Goal: Information Seeking & Learning: Learn about a topic

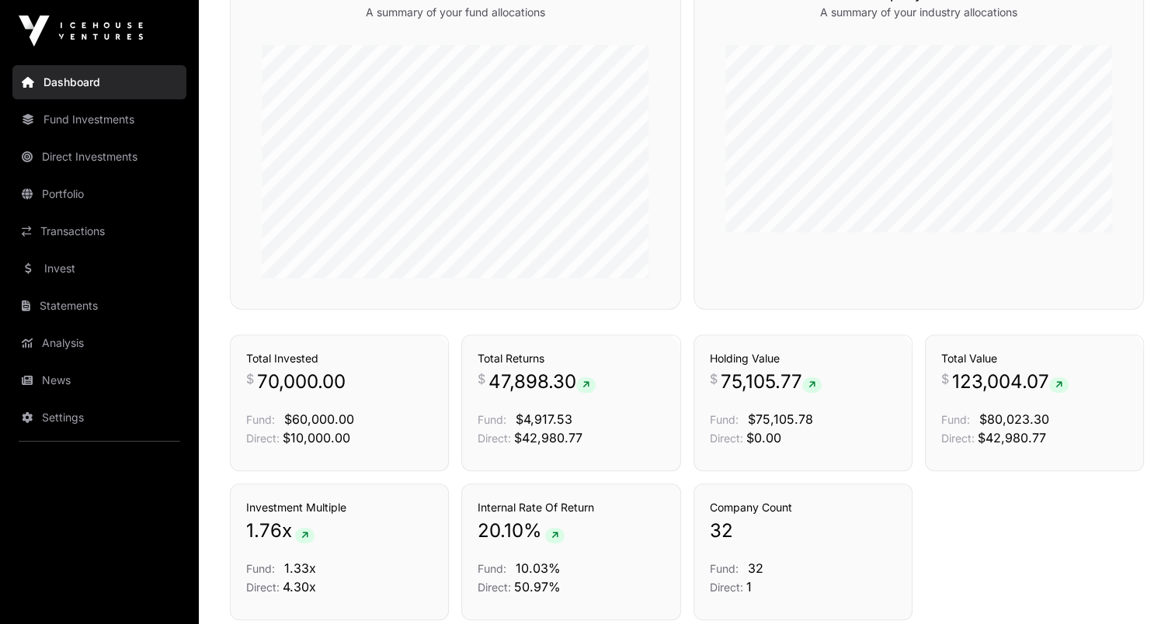
scroll to position [1009, 0]
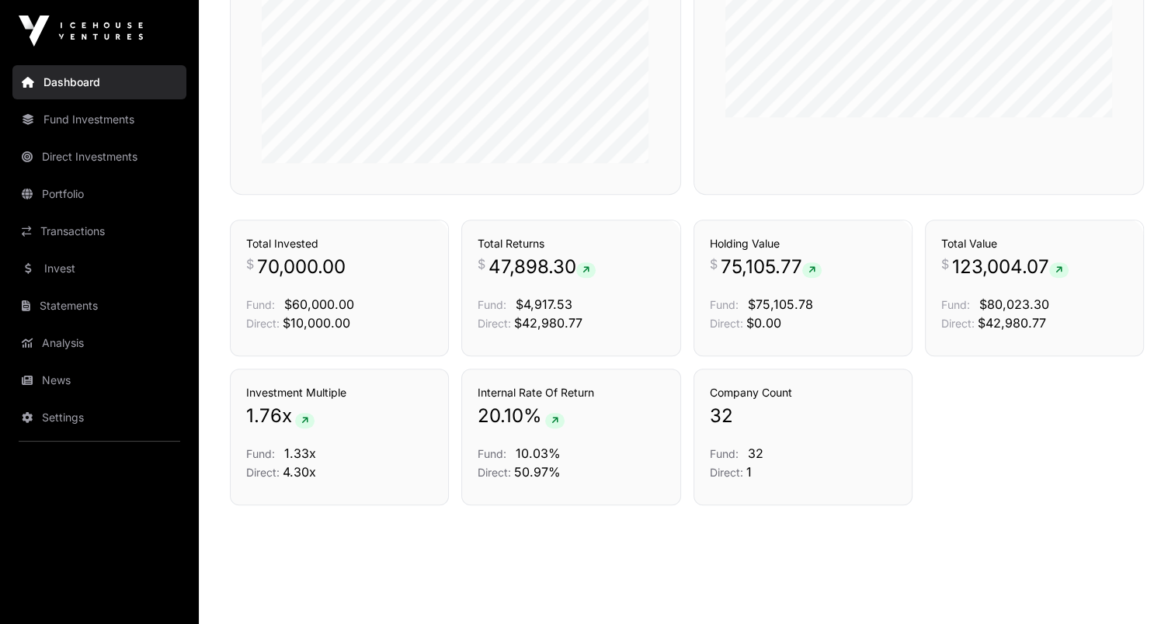
click at [109, 128] on link "Fund Investments" at bounding box center [99, 119] width 174 height 34
click at [113, 125] on link "Fund Investments" at bounding box center [99, 119] width 174 height 34
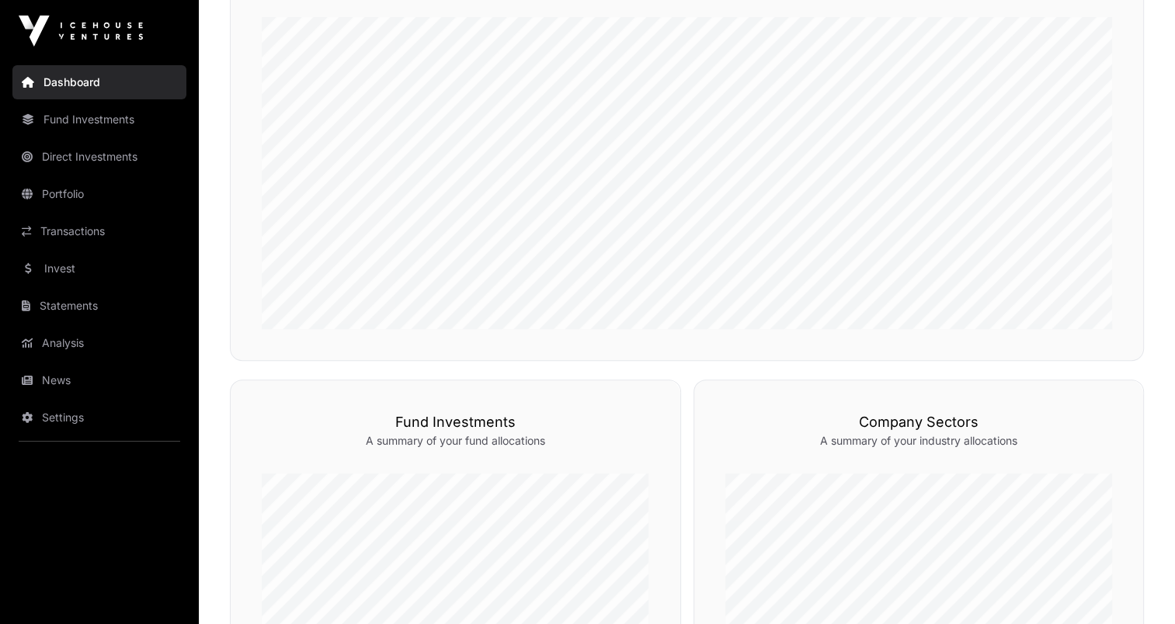
scroll to position [311, 0]
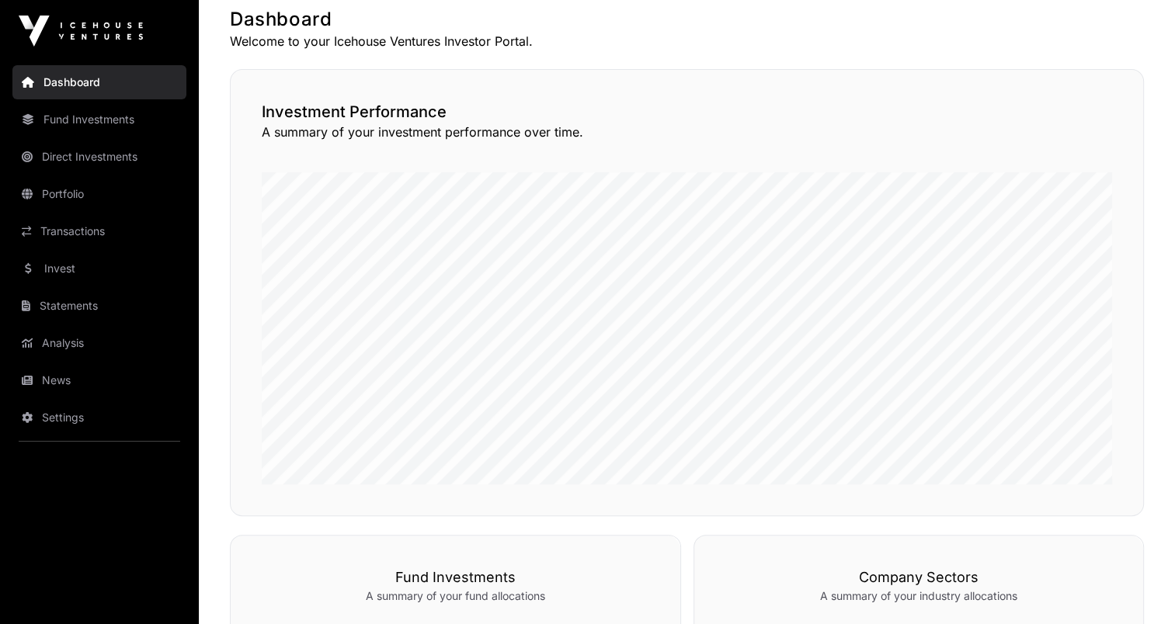
click at [62, 264] on link "Invest" at bounding box center [99, 269] width 174 height 34
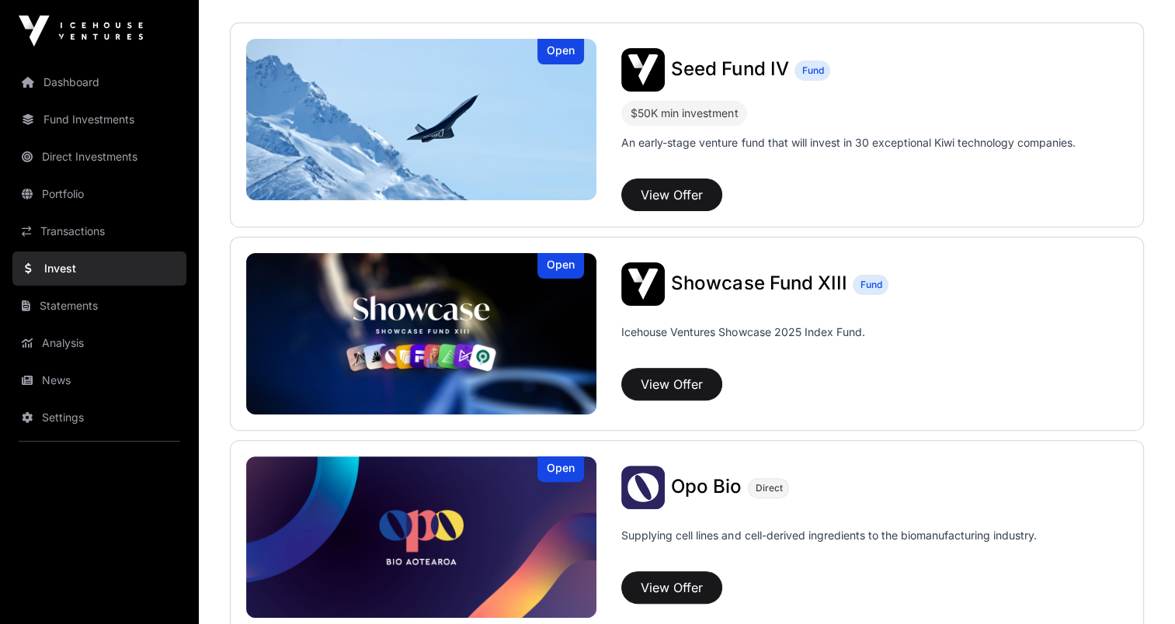
scroll to position [466, 0]
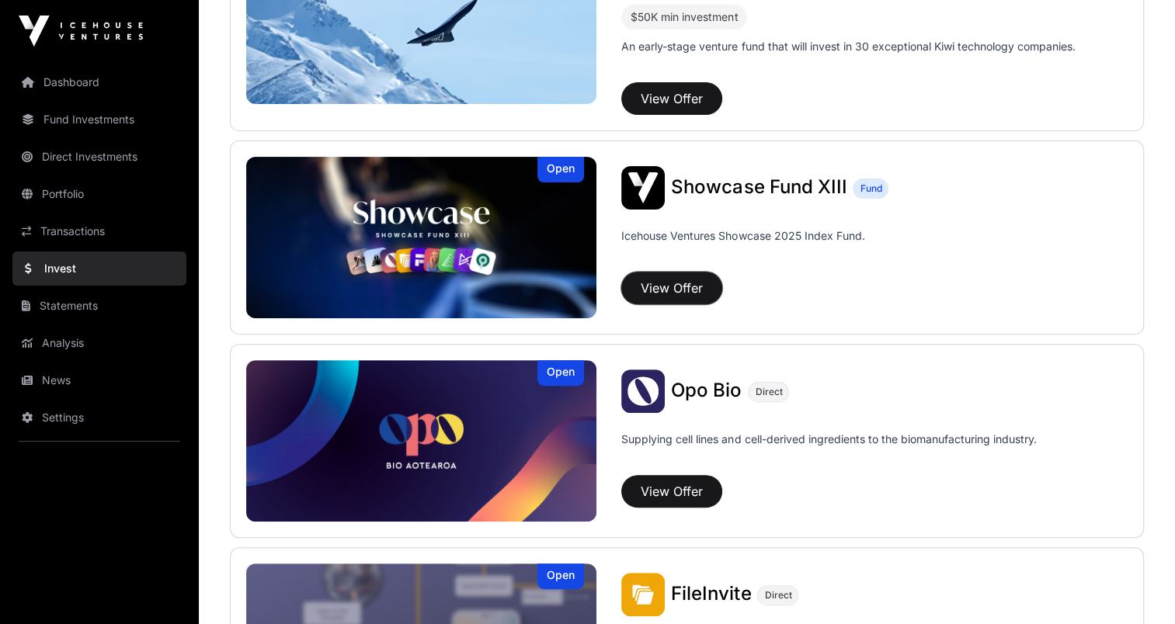
click at [695, 287] on button "View Offer" at bounding box center [671, 288] width 101 height 33
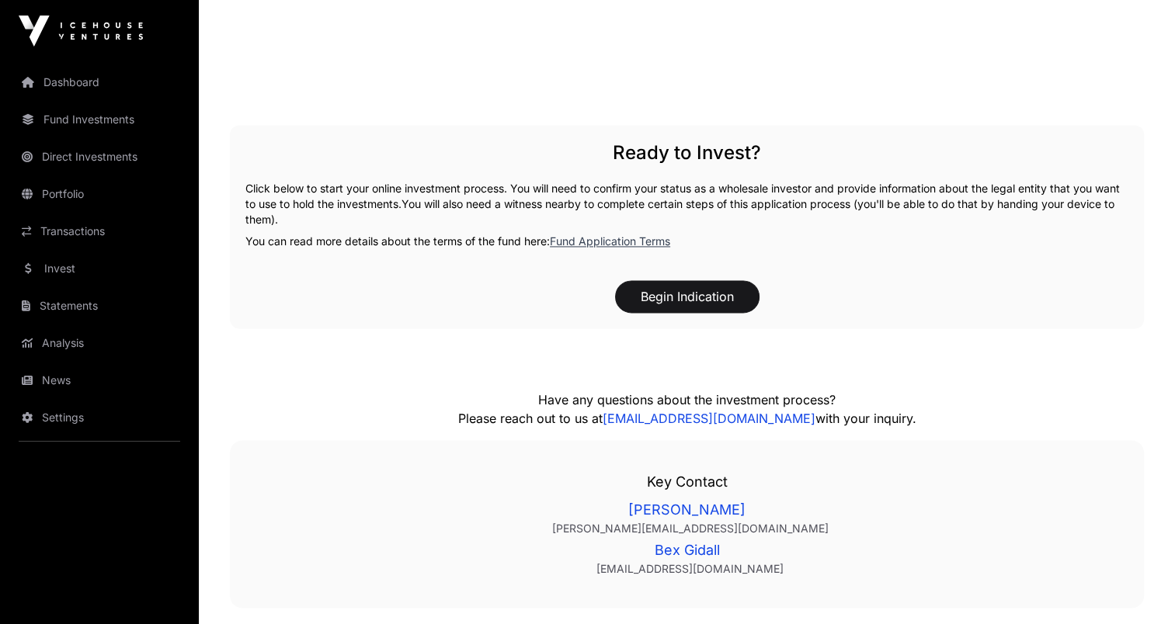
scroll to position [2174, 0]
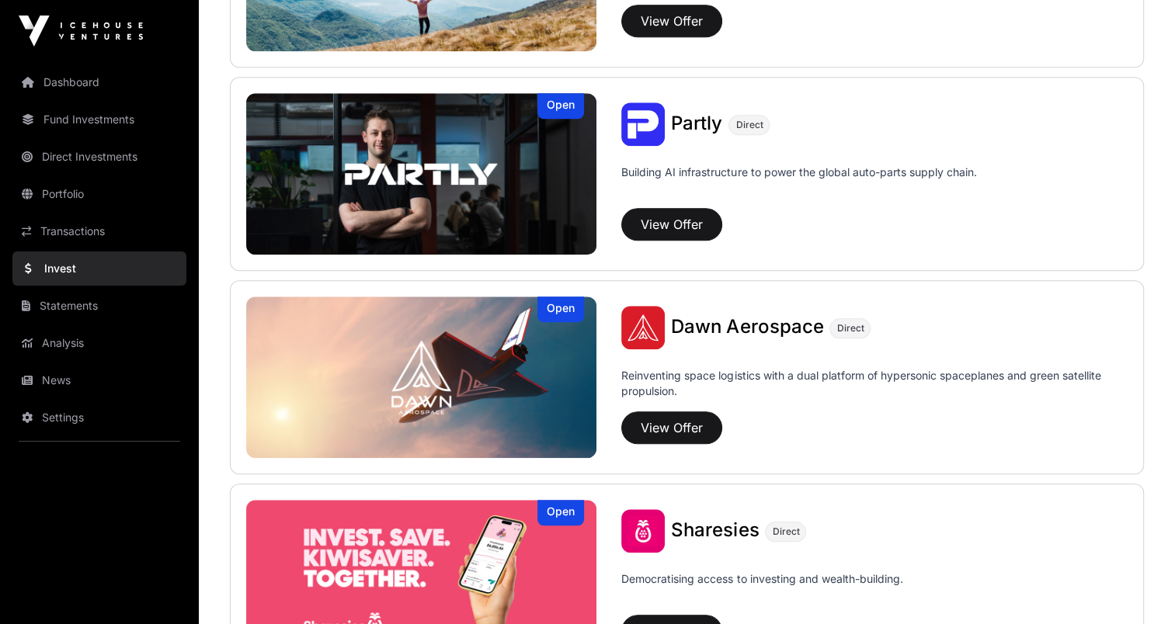
scroll to position [1553, 0]
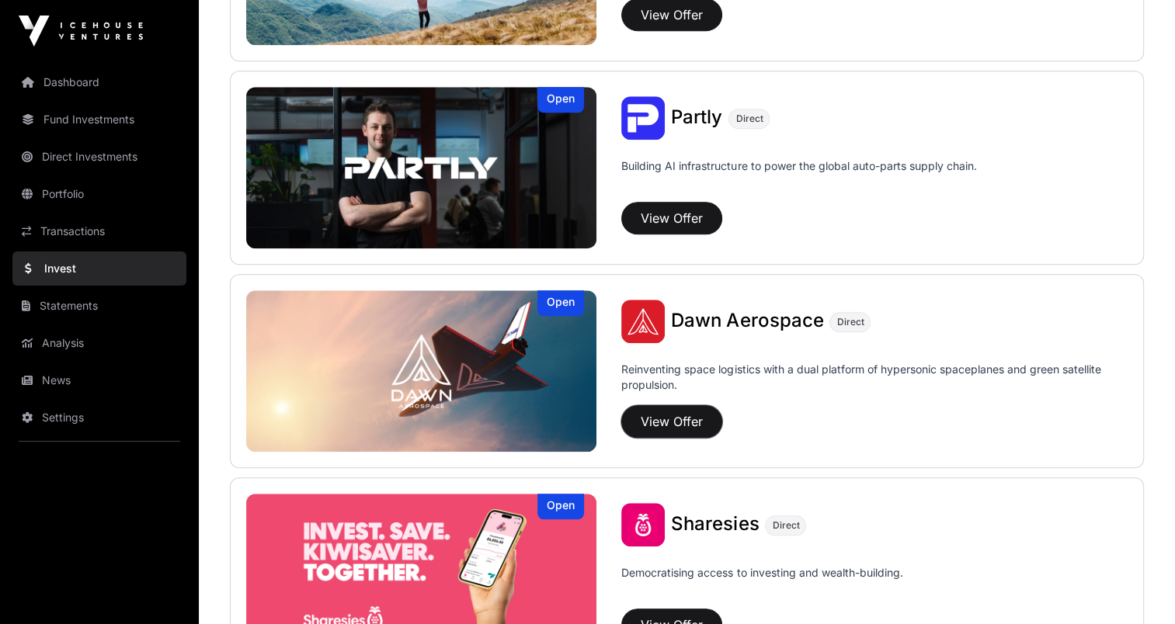
click at [689, 414] on button "View Offer" at bounding box center [671, 421] width 101 height 33
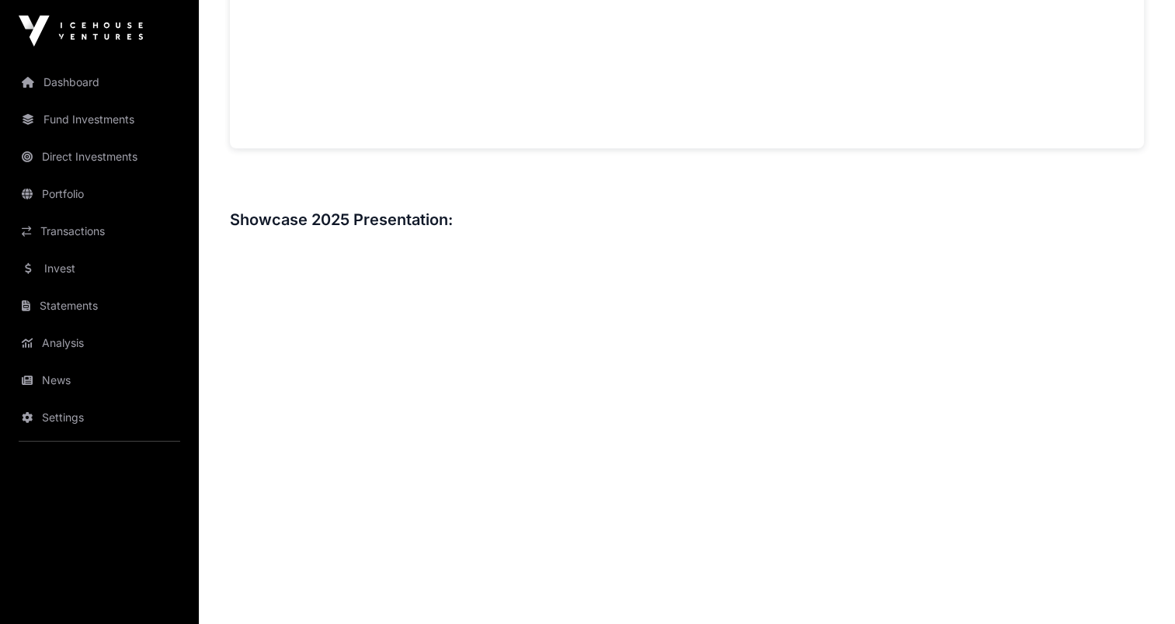
scroll to position [1708, 0]
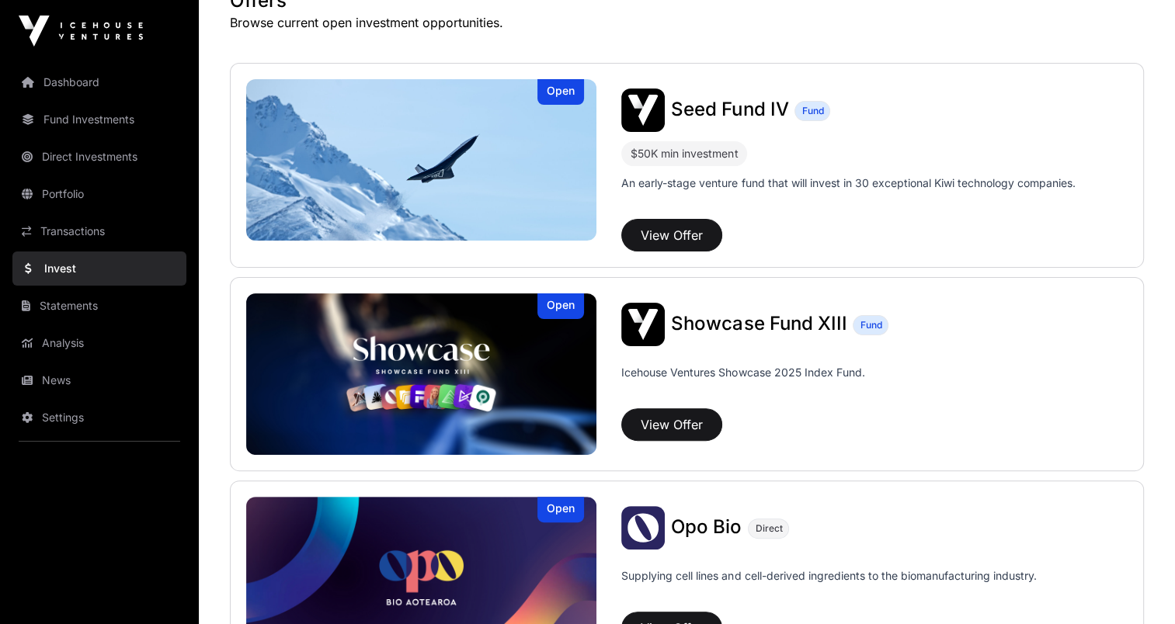
scroll to position [193, 0]
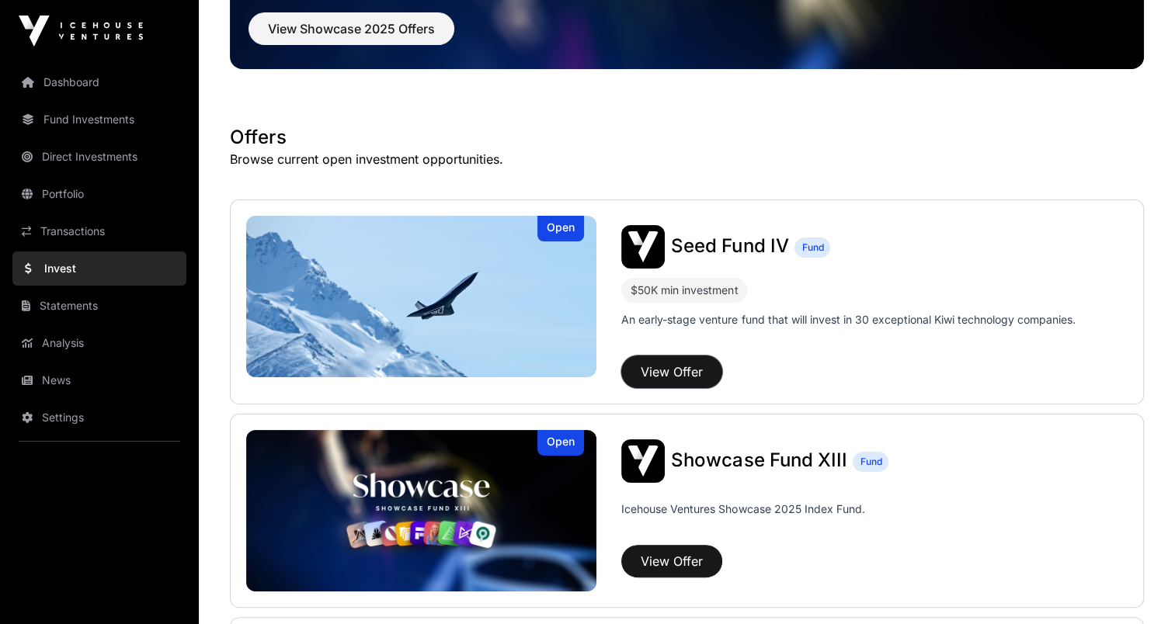
click at [669, 359] on button "View Offer" at bounding box center [671, 372] width 101 height 33
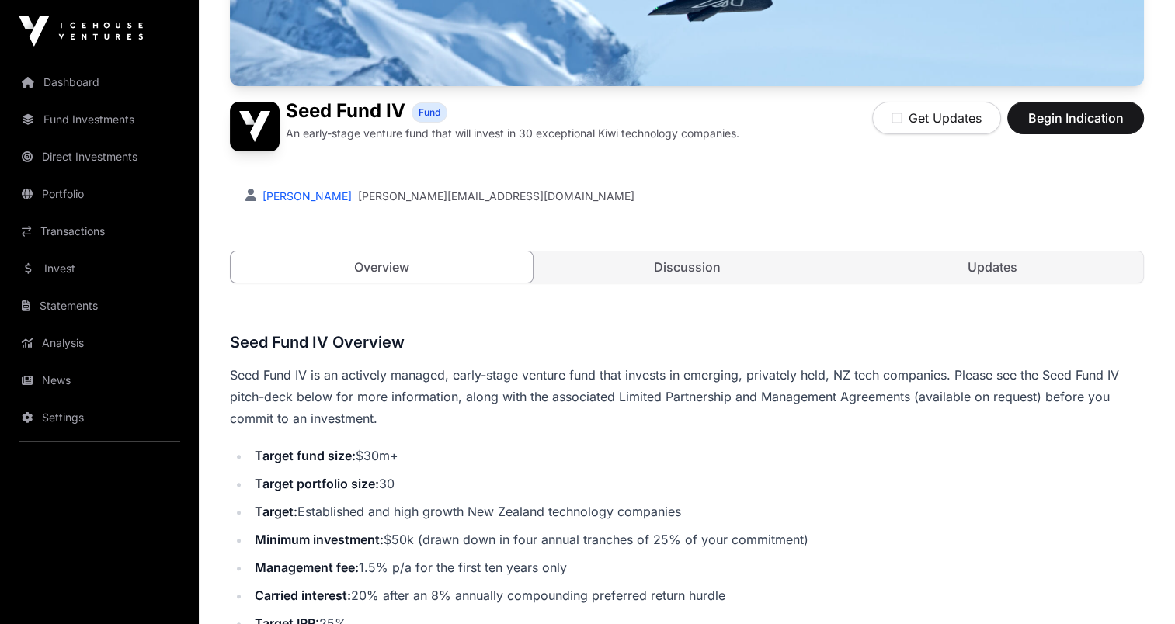
scroll to position [388, 0]
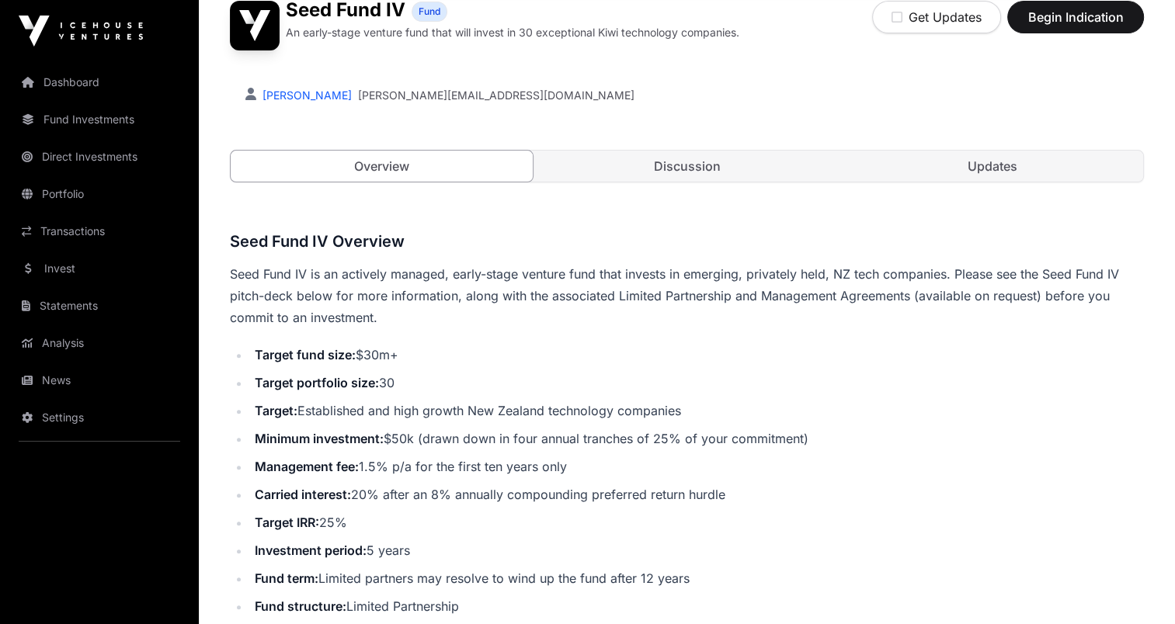
click at [676, 165] on link "Discussion" at bounding box center [687, 166] width 302 height 31
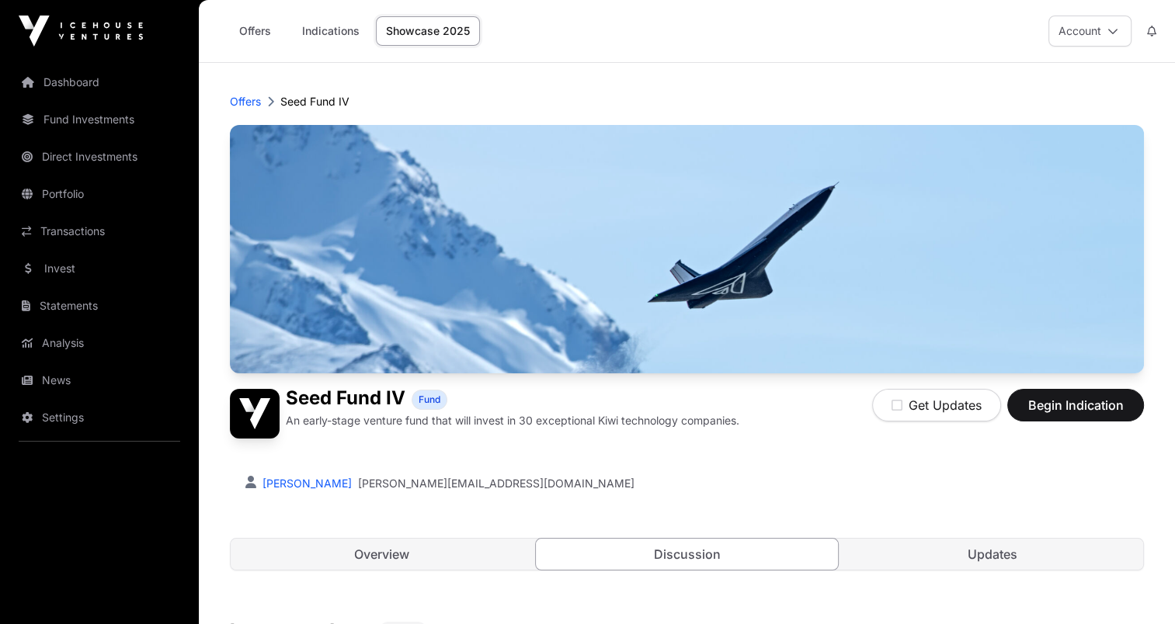
click at [118, 109] on link "Fund Investments" at bounding box center [99, 119] width 174 height 34
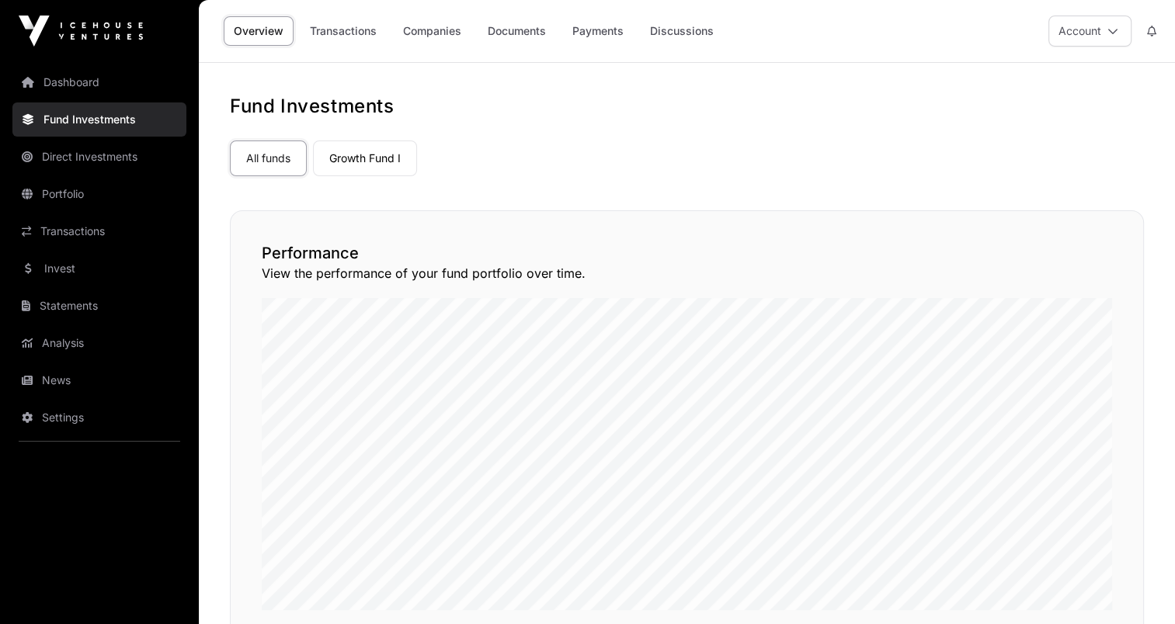
click at [397, 28] on link "Companies" at bounding box center [432, 31] width 78 height 30
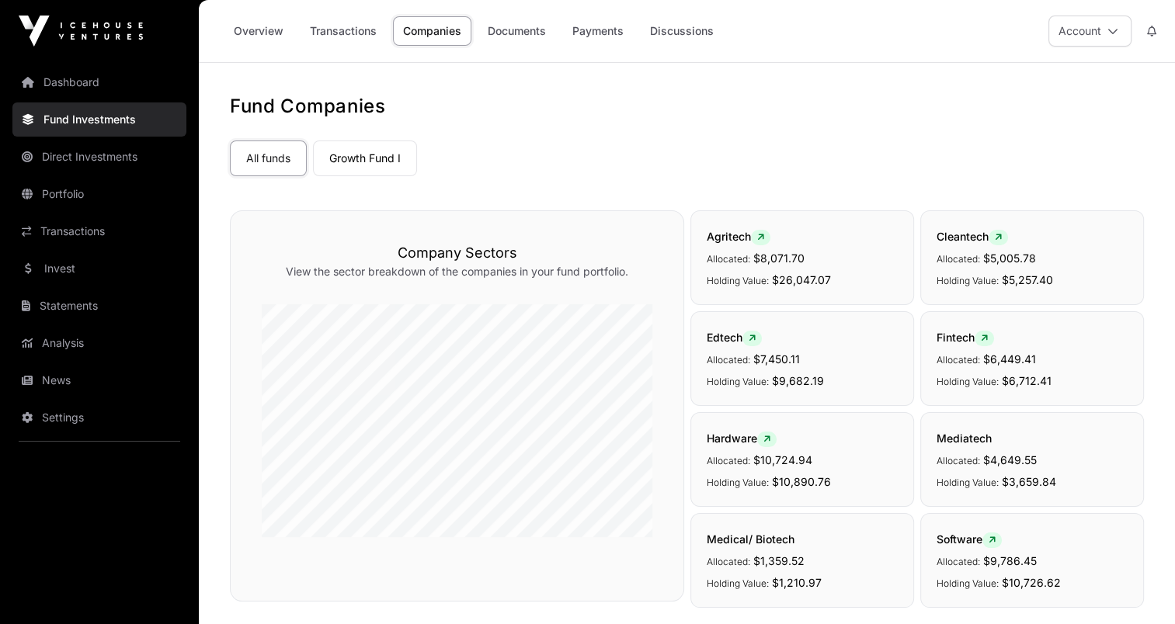
click at [374, 153] on link "Growth Fund I" at bounding box center [365, 159] width 104 height 36
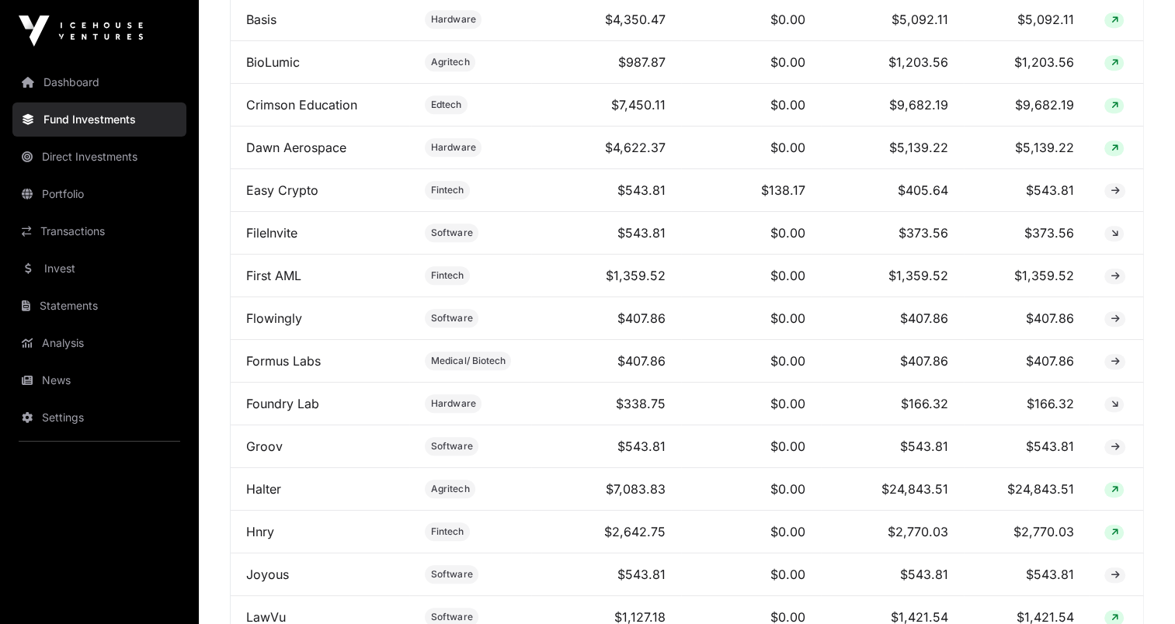
scroll to position [907, 0]
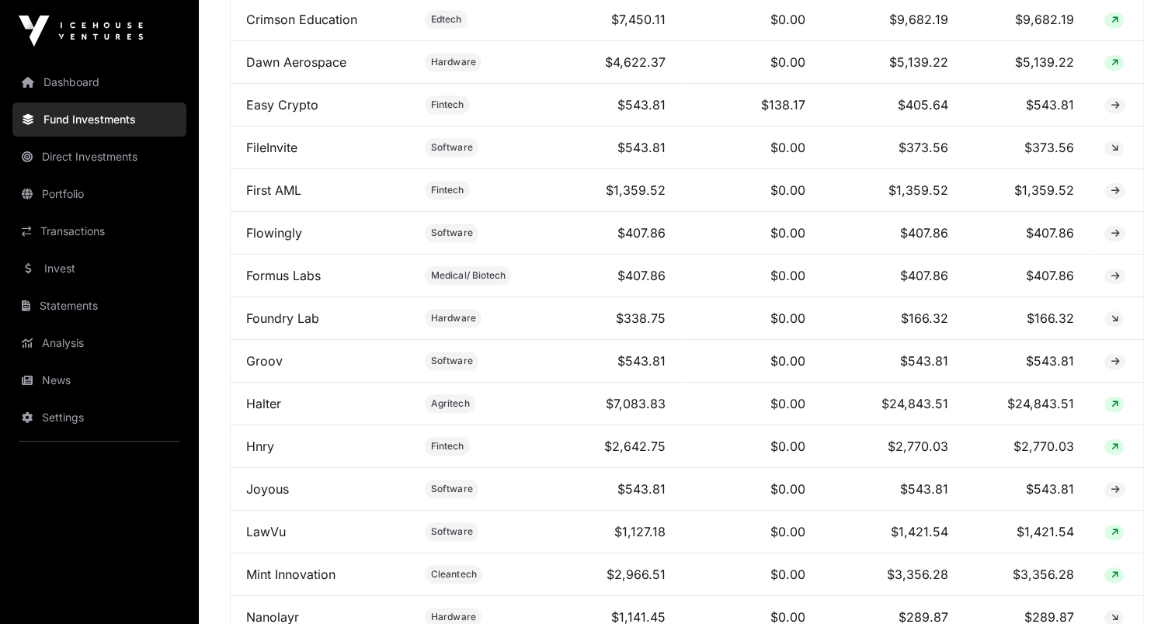
click at [71, 384] on link "News" at bounding box center [99, 380] width 174 height 34
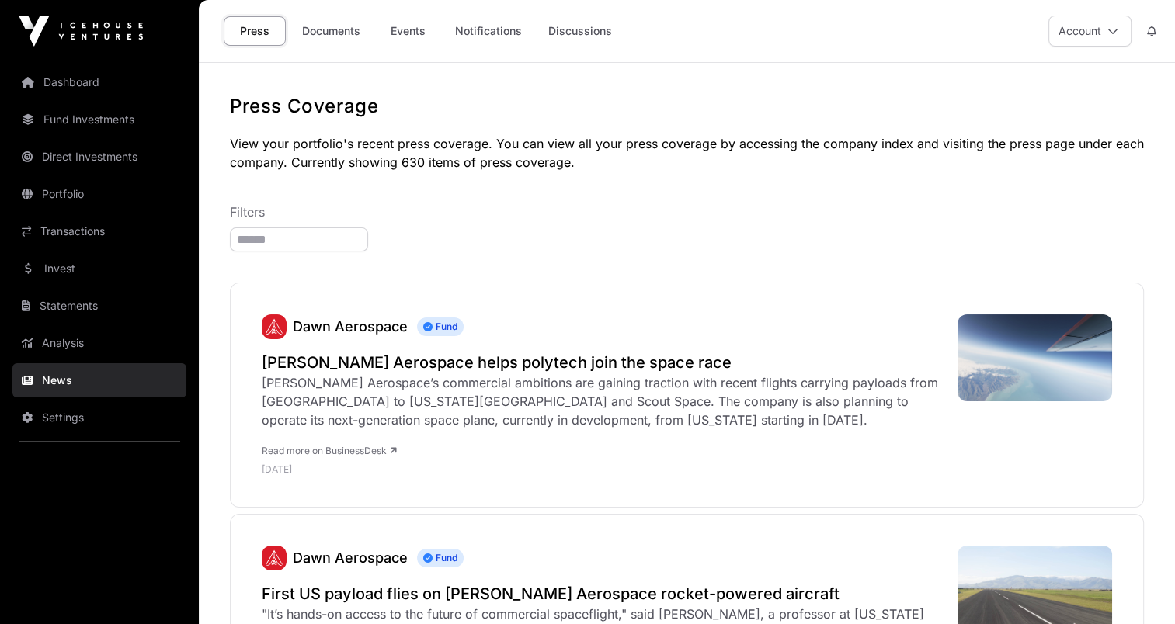
click at [341, 241] on input "search" at bounding box center [299, 239] width 138 height 24
type input "****"
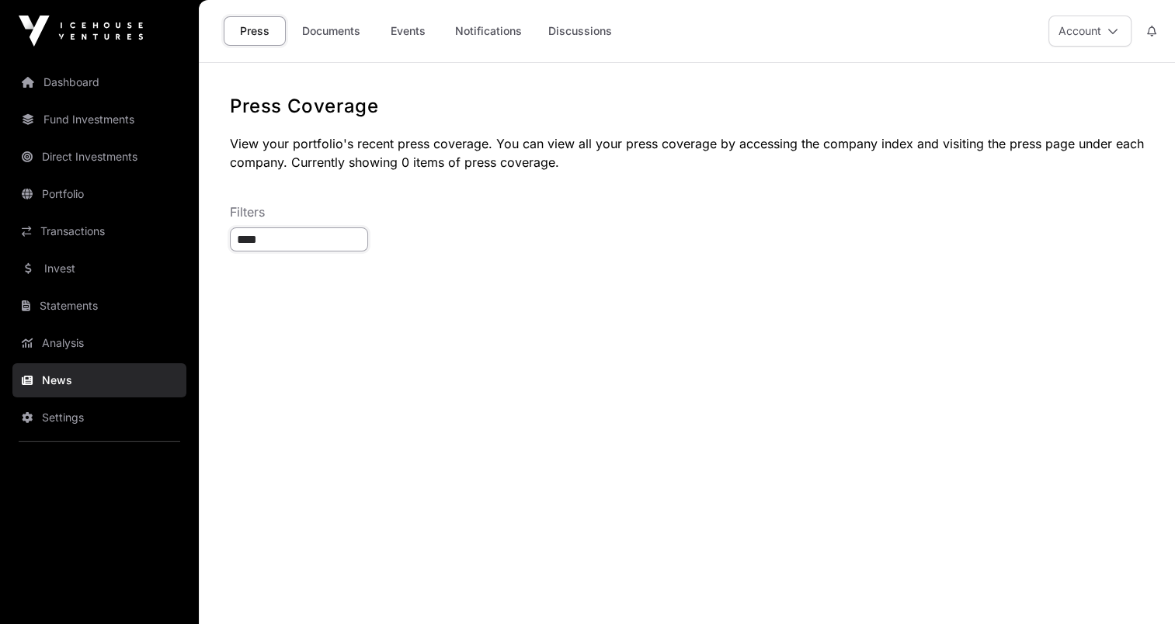
click at [295, 241] on input "****" at bounding box center [299, 239] width 138 height 24
type input "**********"
click at [61, 353] on link "Analysis" at bounding box center [99, 343] width 174 height 34
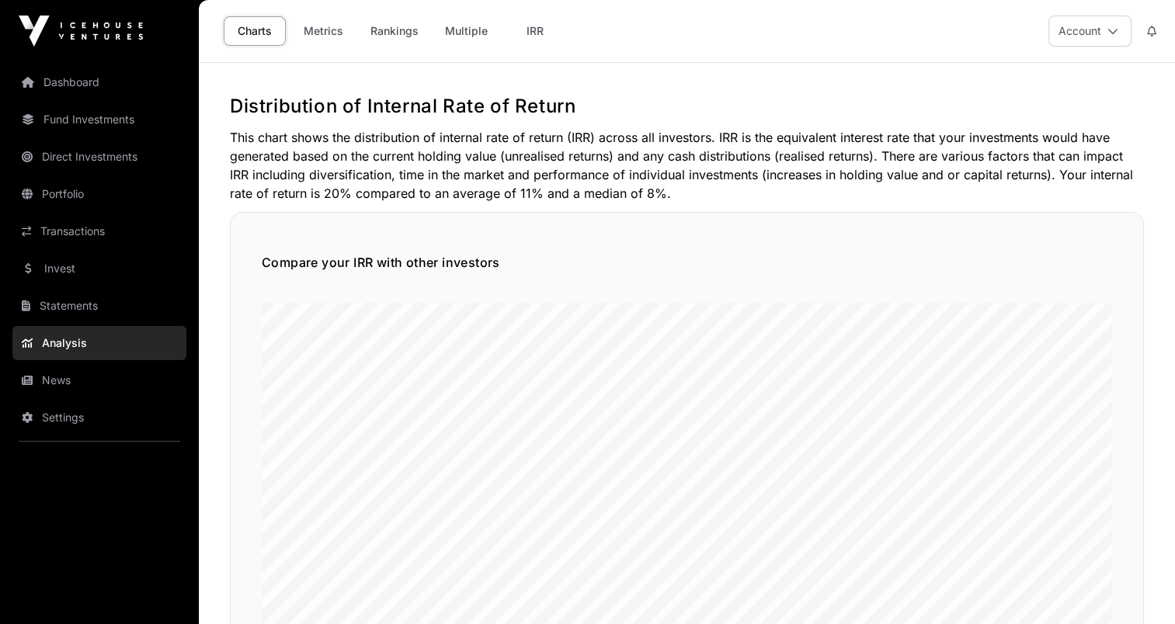
click at [453, 51] on div "Charts Metrics Rankings Multiple IRR" at bounding box center [391, 31] width 367 height 48
click at [451, 37] on link "Multiple" at bounding box center [466, 31] width 63 height 30
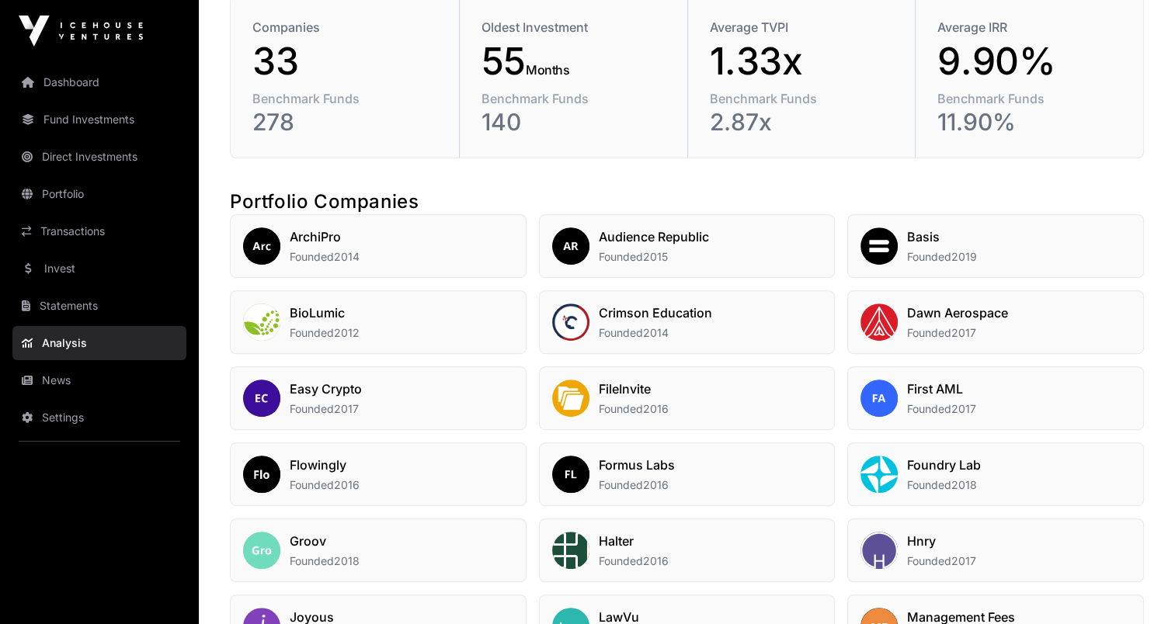
scroll to position [682, 0]
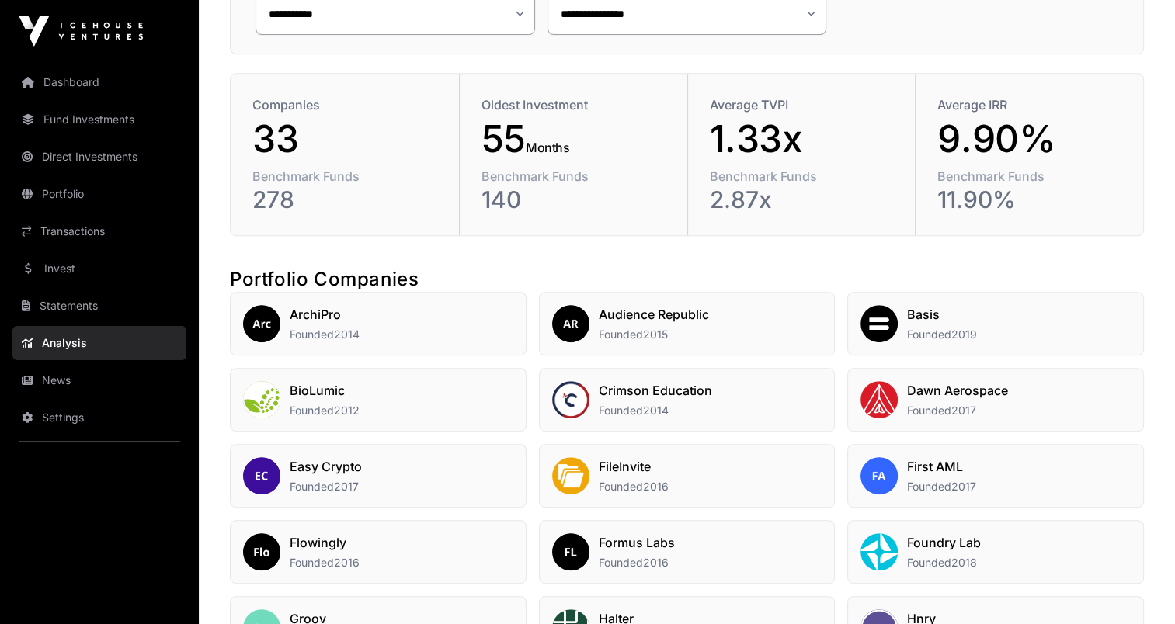
click at [394, 264] on div "**********" at bounding box center [687, 273] width 976 height 1723
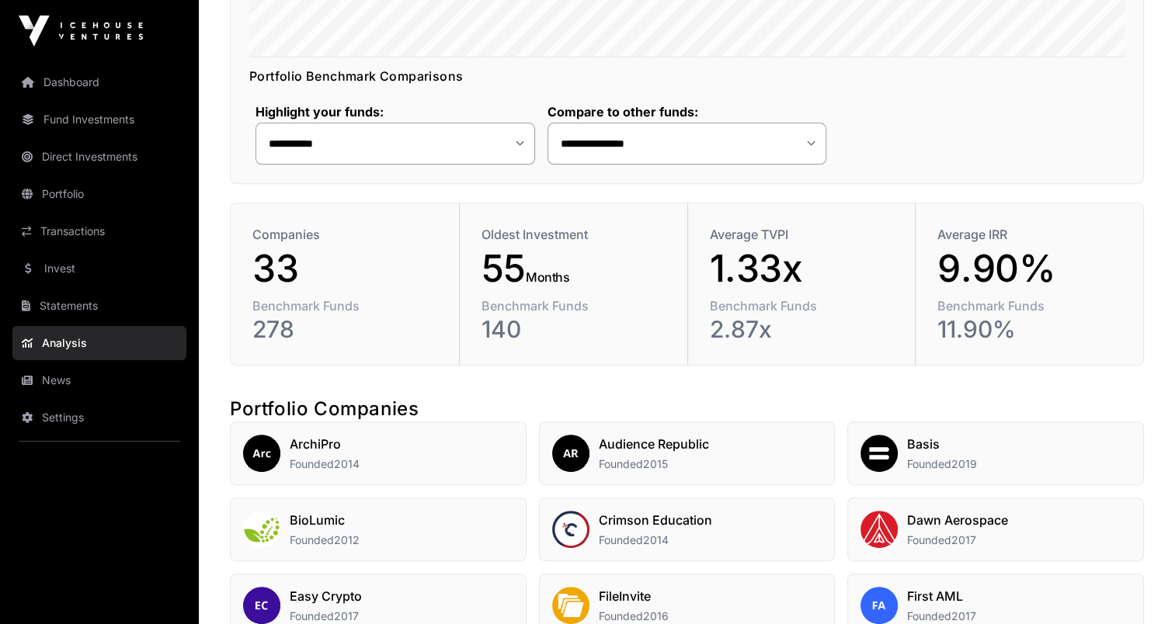
scroll to position [526, 0]
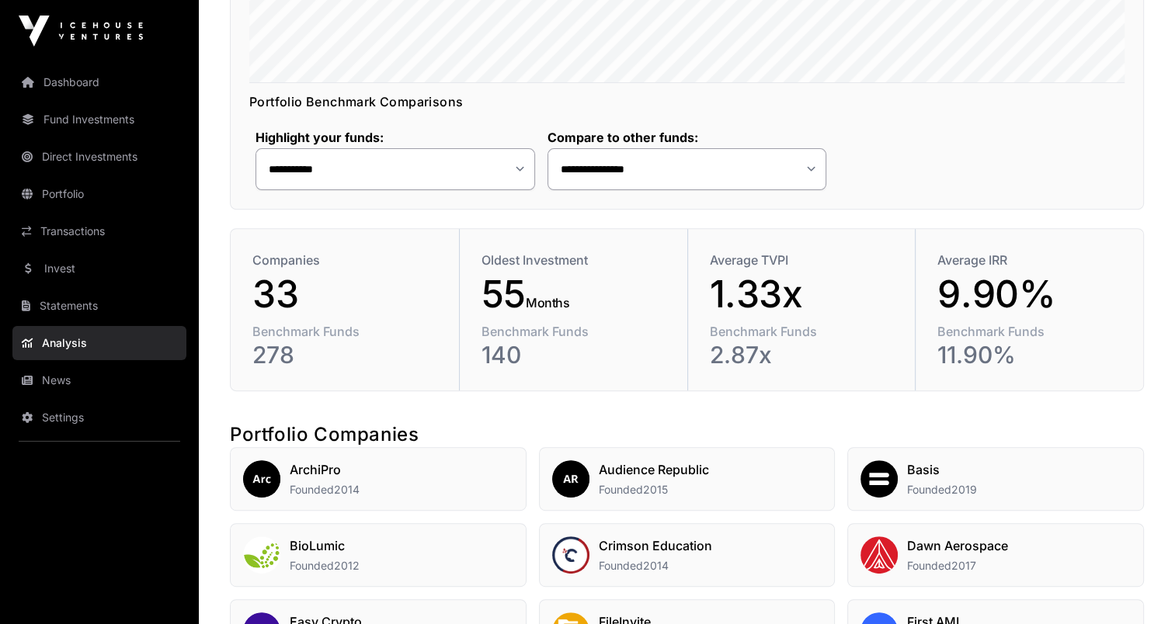
click at [402, 140] on label "Highlight your funds:" at bounding box center [395, 138] width 280 height 16
click at [411, 172] on select "**********" at bounding box center [395, 169] width 280 height 42
click at [647, 184] on select "**********" at bounding box center [687, 169] width 280 height 42
click at [547, 148] on select "**********" at bounding box center [687, 169] width 280 height 42
click at [627, 153] on select "**********" at bounding box center [687, 169] width 280 height 42
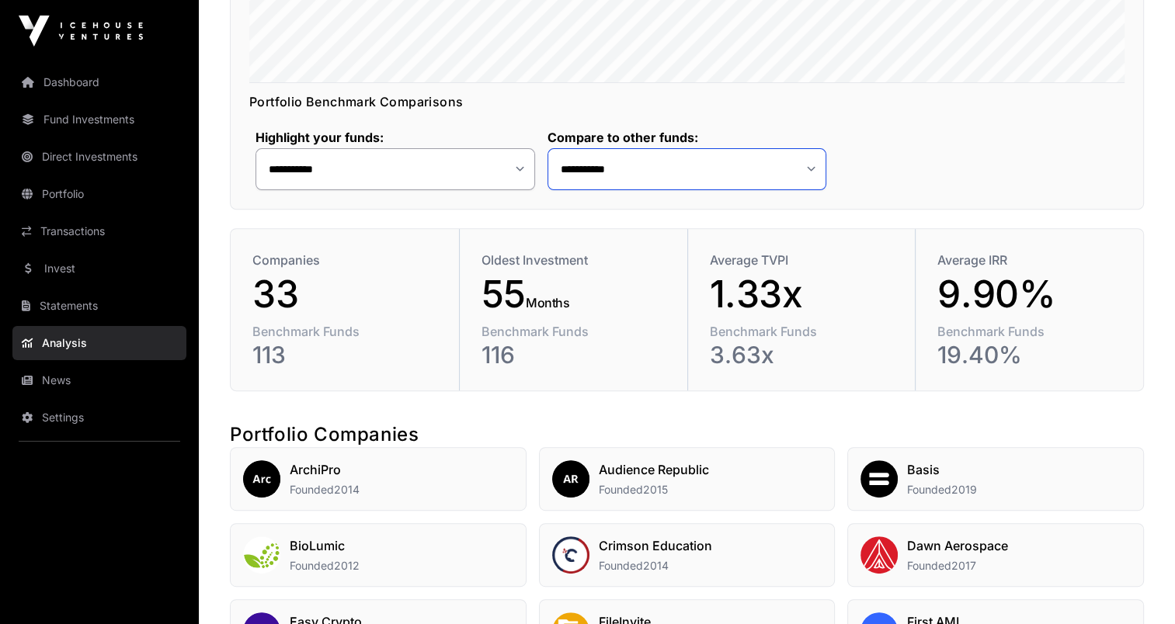
select select "*"
click at [547, 148] on select "**********" at bounding box center [687, 169] width 280 height 42
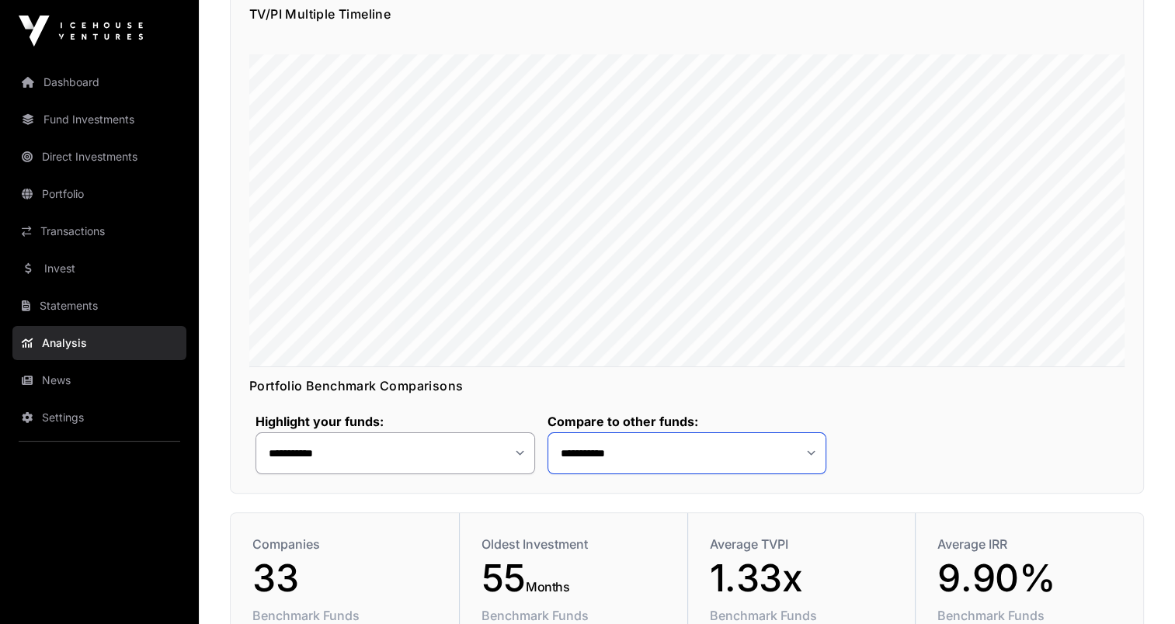
scroll to position [216, 0]
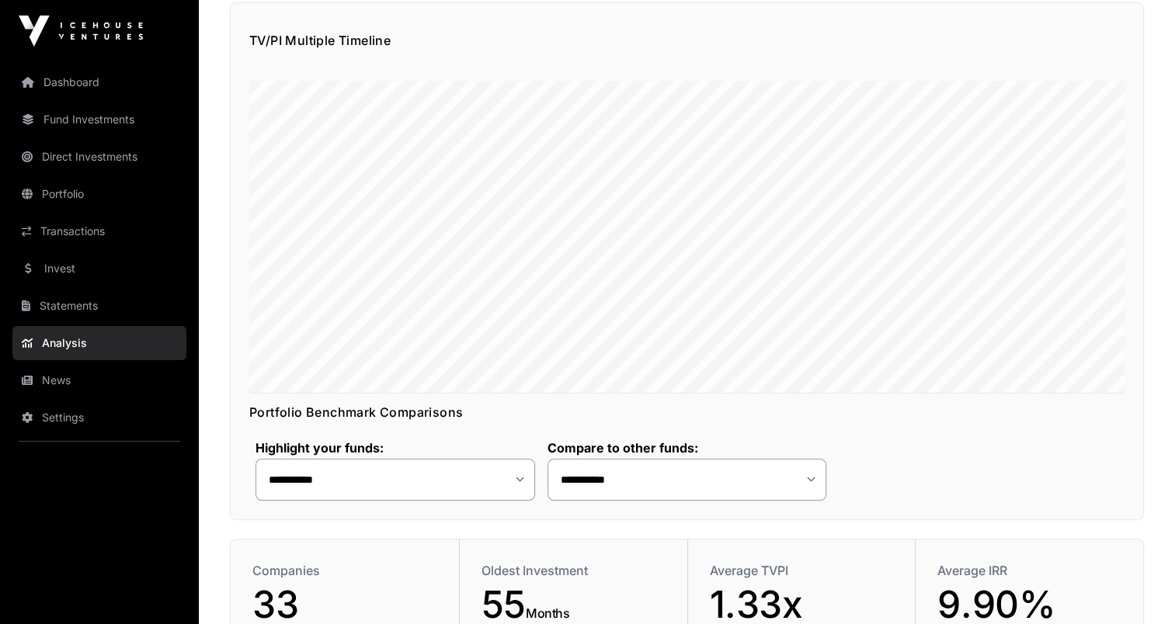
click at [105, 210] on link "Portfolio" at bounding box center [99, 194] width 174 height 34
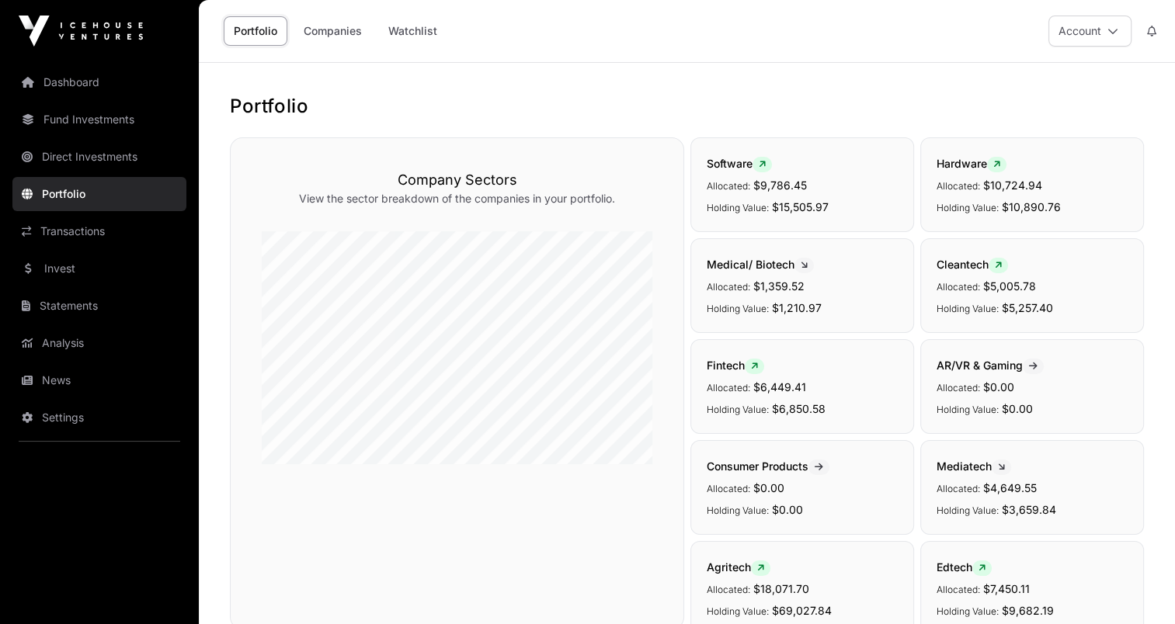
click at [344, 52] on div "Portfolio Companies Watchlist" at bounding box center [332, 31] width 248 height 48
click at [349, 37] on link "Companies" at bounding box center [332, 31] width 78 height 30
click at [407, 34] on link "Watchlist" at bounding box center [412, 31] width 69 height 30
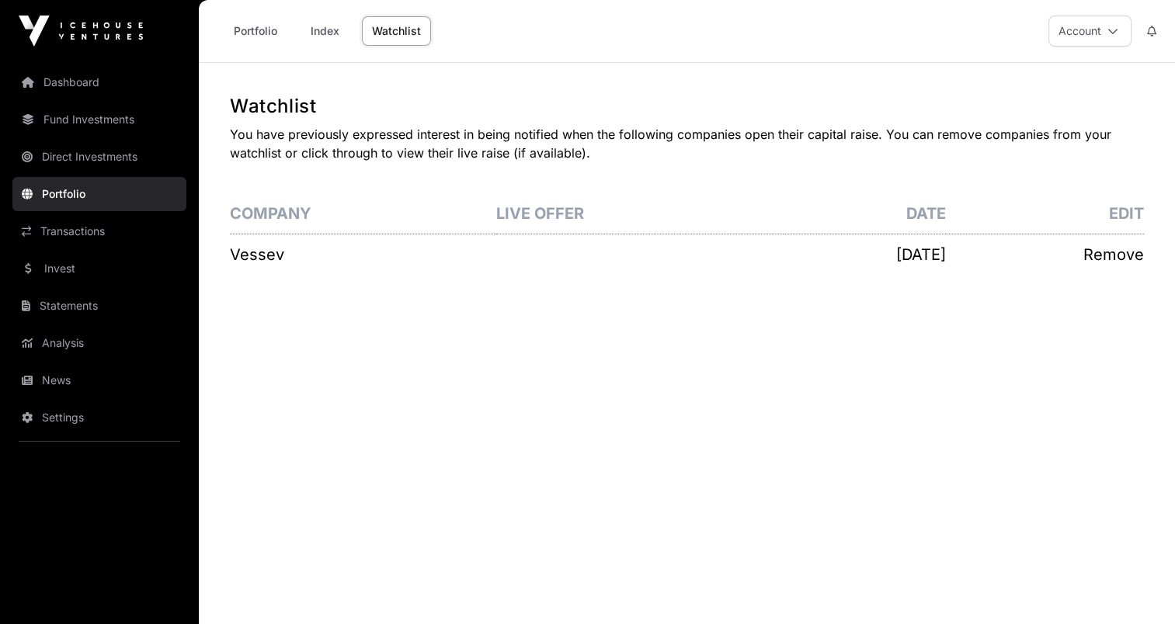
click at [278, 250] on p "Vessev" at bounding box center [363, 255] width 266 height 22
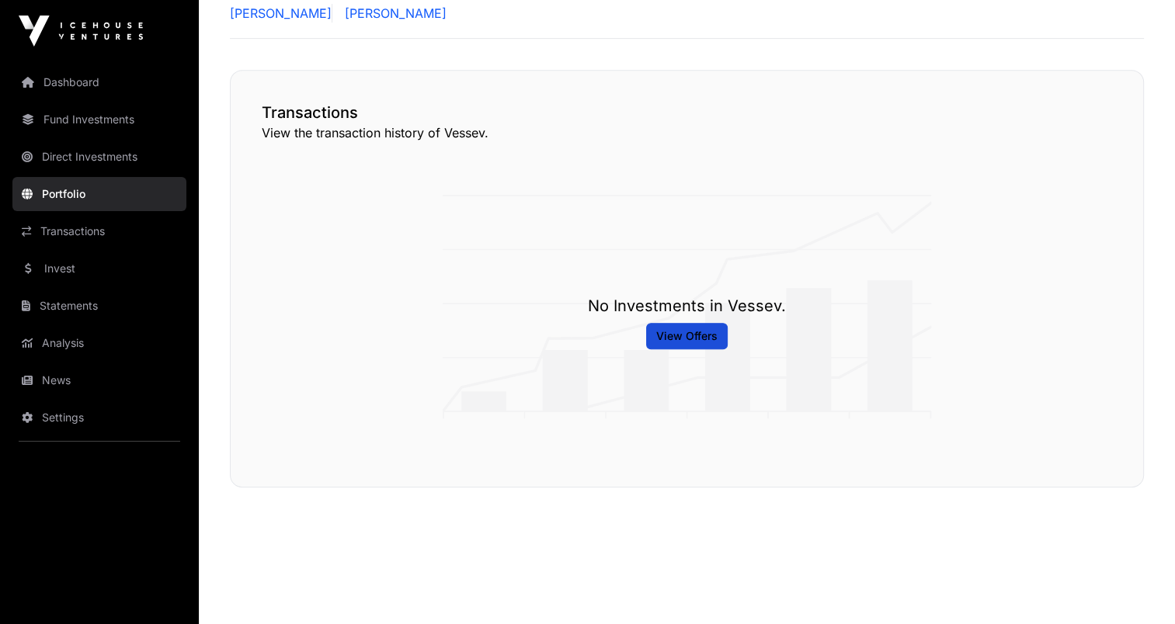
scroll to position [807, 0]
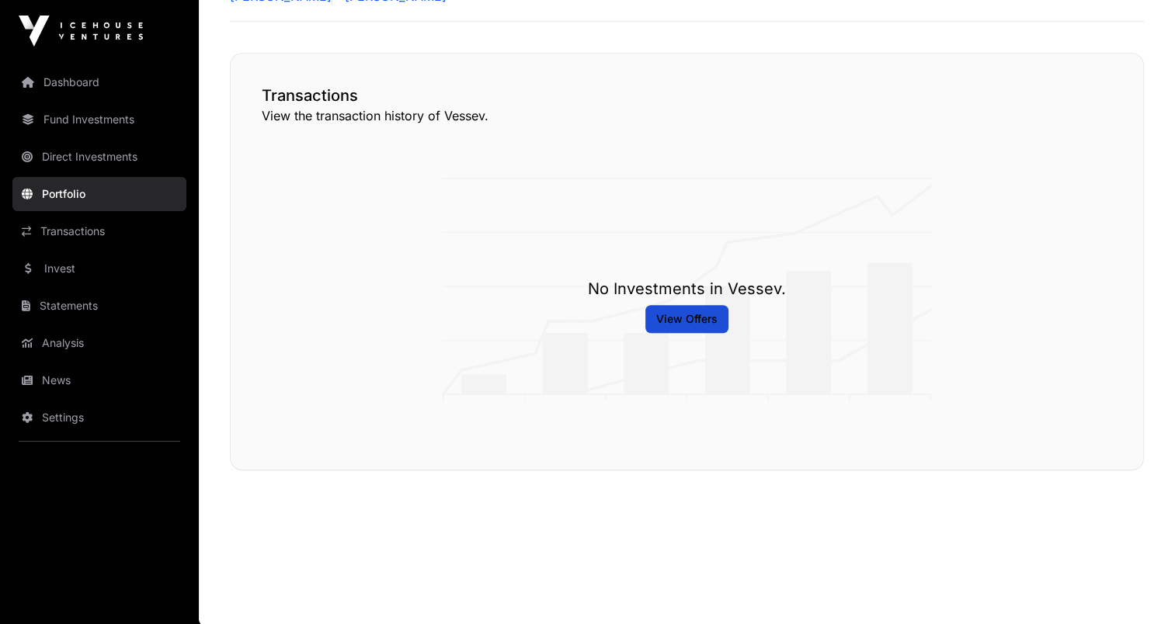
click at [685, 316] on span "View Offers" at bounding box center [686, 319] width 61 height 16
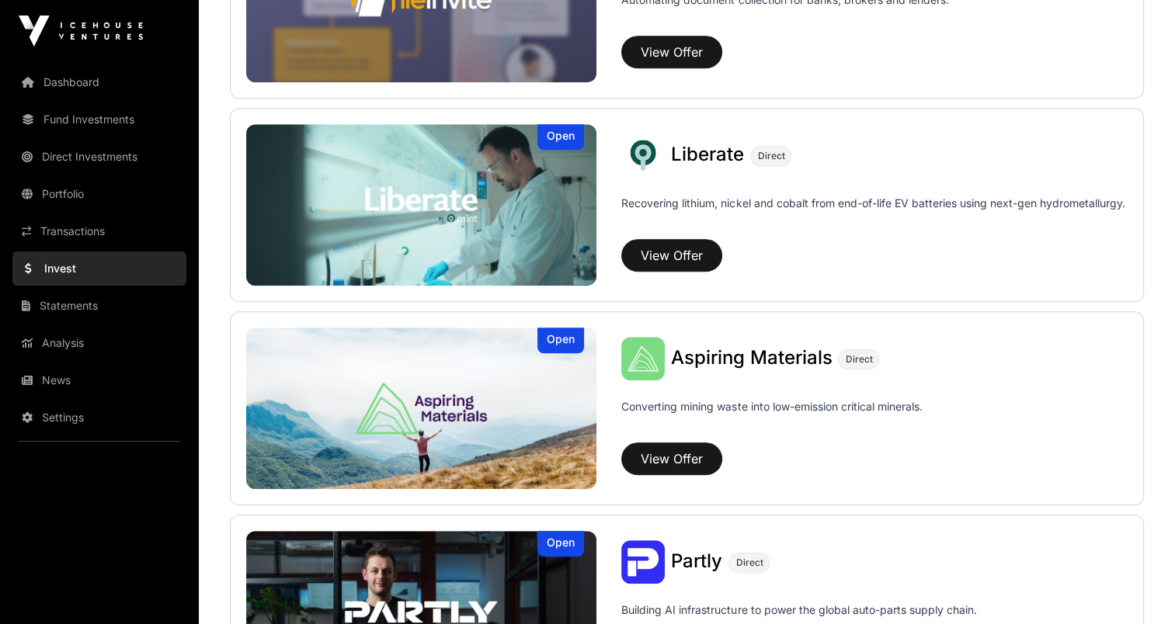
scroll to position [1242, 0]
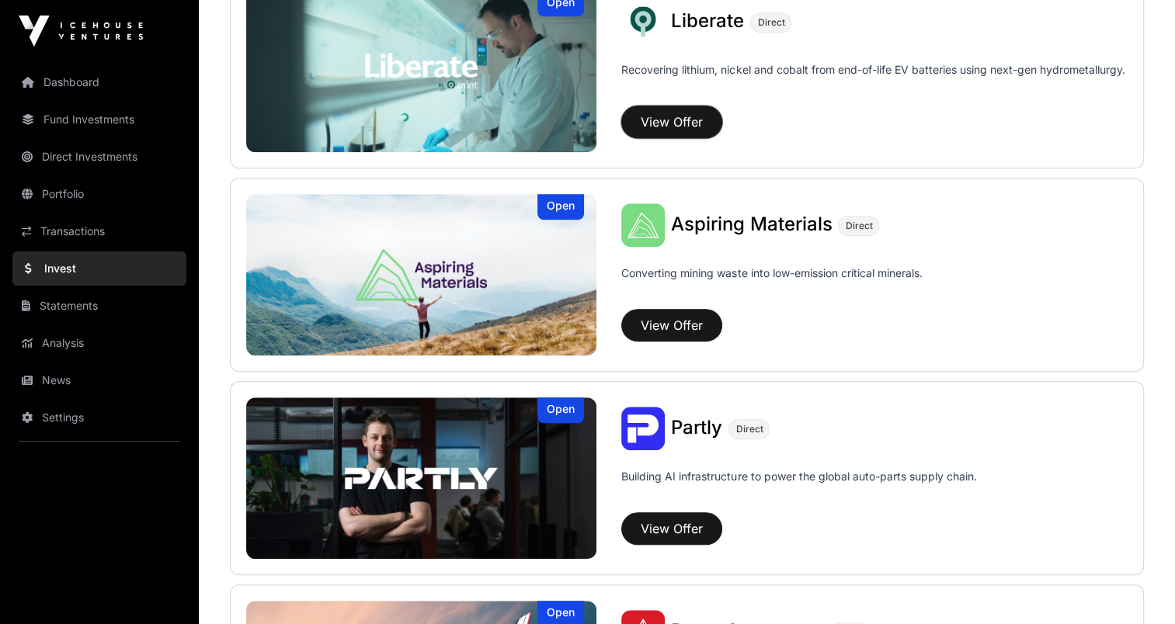
click at [645, 118] on button "View Offer" at bounding box center [671, 122] width 101 height 33
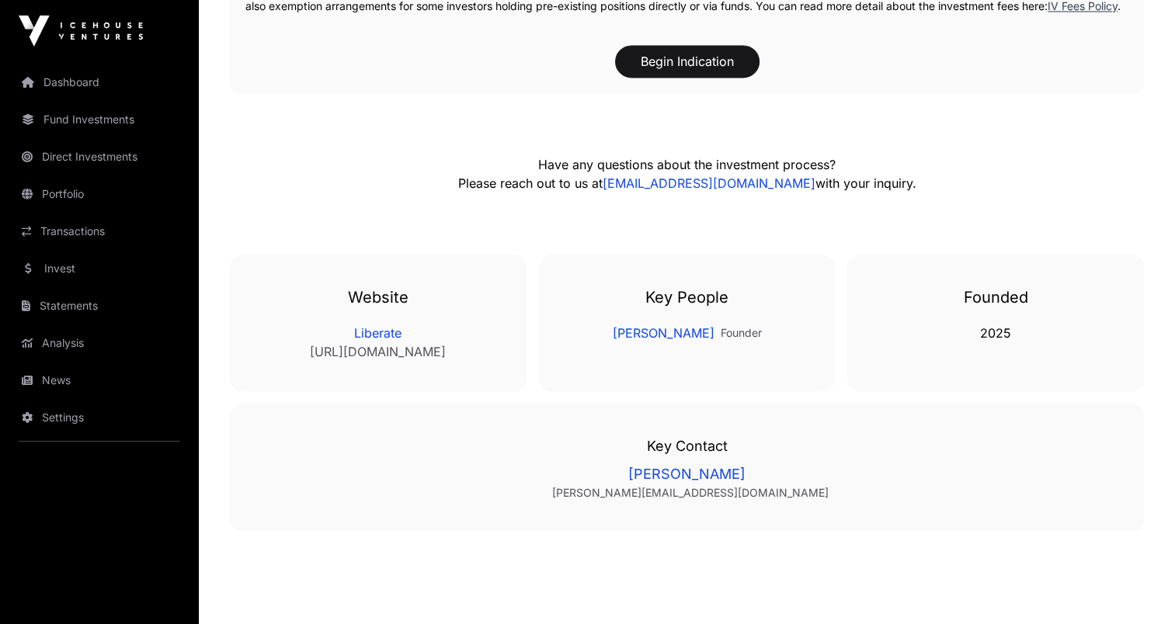
scroll to position [2743, 0]
